Goal: Task Accomplishment & Management: Use online tool/utility

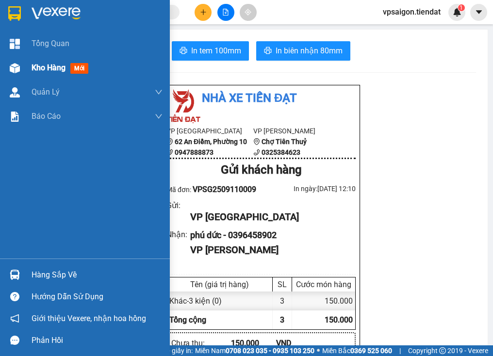
click at [42, 66] on span "Kho hàng" at bounding box center [49, 67] width 34 height 9
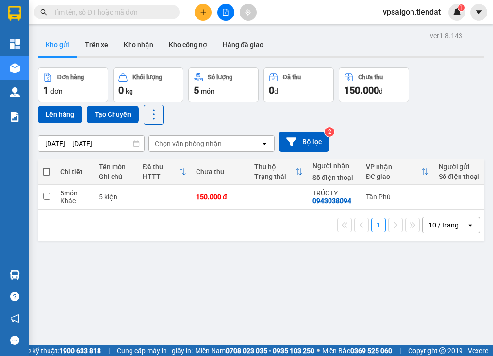
click at [43, 170] on span at bounding box center [47, 172] width 8 height 8
click at [47, 167] on input "checkbox" at bounding box center [47, 167] width 0 height 0
checkbox input "true"
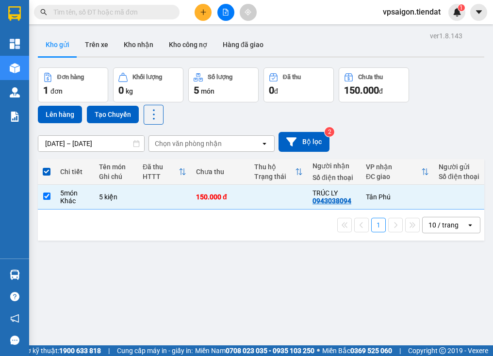
click at [68, 114] on button "Lên hàng" at bounding box center [60, 114] width 44 height 17
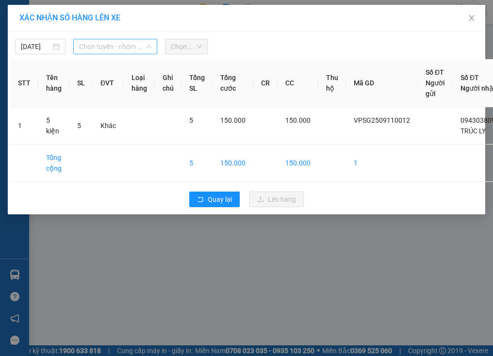
click at [112, 45] on span "Chọn tuyến - nhóm tuyến" at bounding box center [115, 46] width 72 height 15
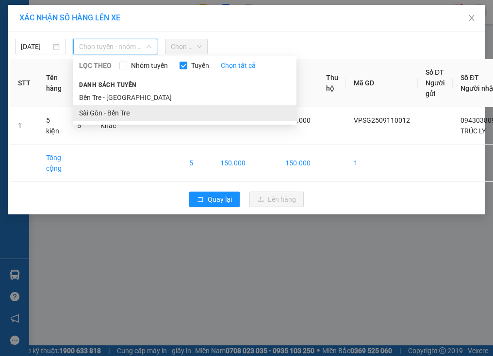
drag, startPoint x: 144, startPoint y: 120, endPoint x: 153, endPoint y: 104, distance: 19.1
click at [144, 120] on li "Sài Gòn - Bến Tre" at bounding box center [184, 113] width 223 height 16
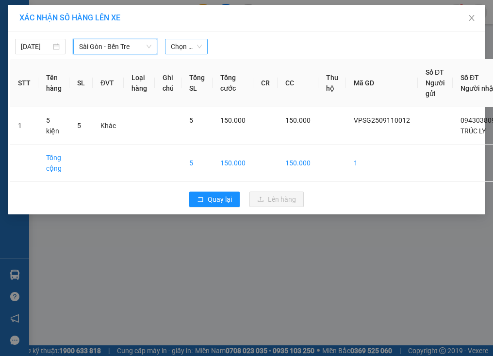
click at [192, 42] on span "Chọn chuyến" at bounding box center [186, 46] width 31 height 15
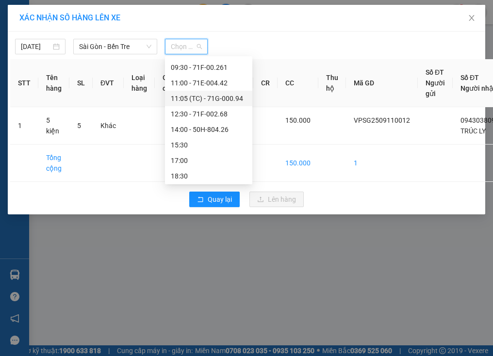
scroll to position [47, 0]
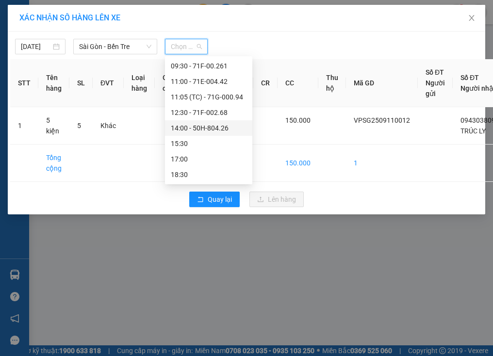
click at [220, 128] on div "14:00 - 50H-804.26" at bounding box center [209, 128] width 76 height 11
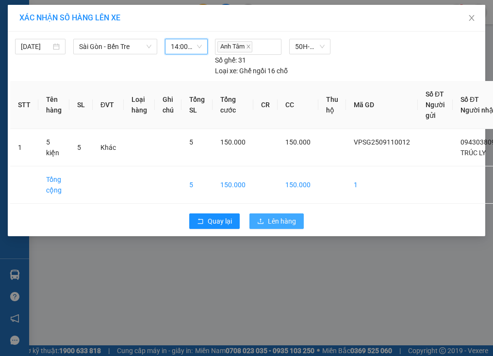
click at [270, 223] on span "Lên hàng" at bounding box center [282, 221] width 28 height 11
